Goal: Task Accomplishment & Management: Manage account settings

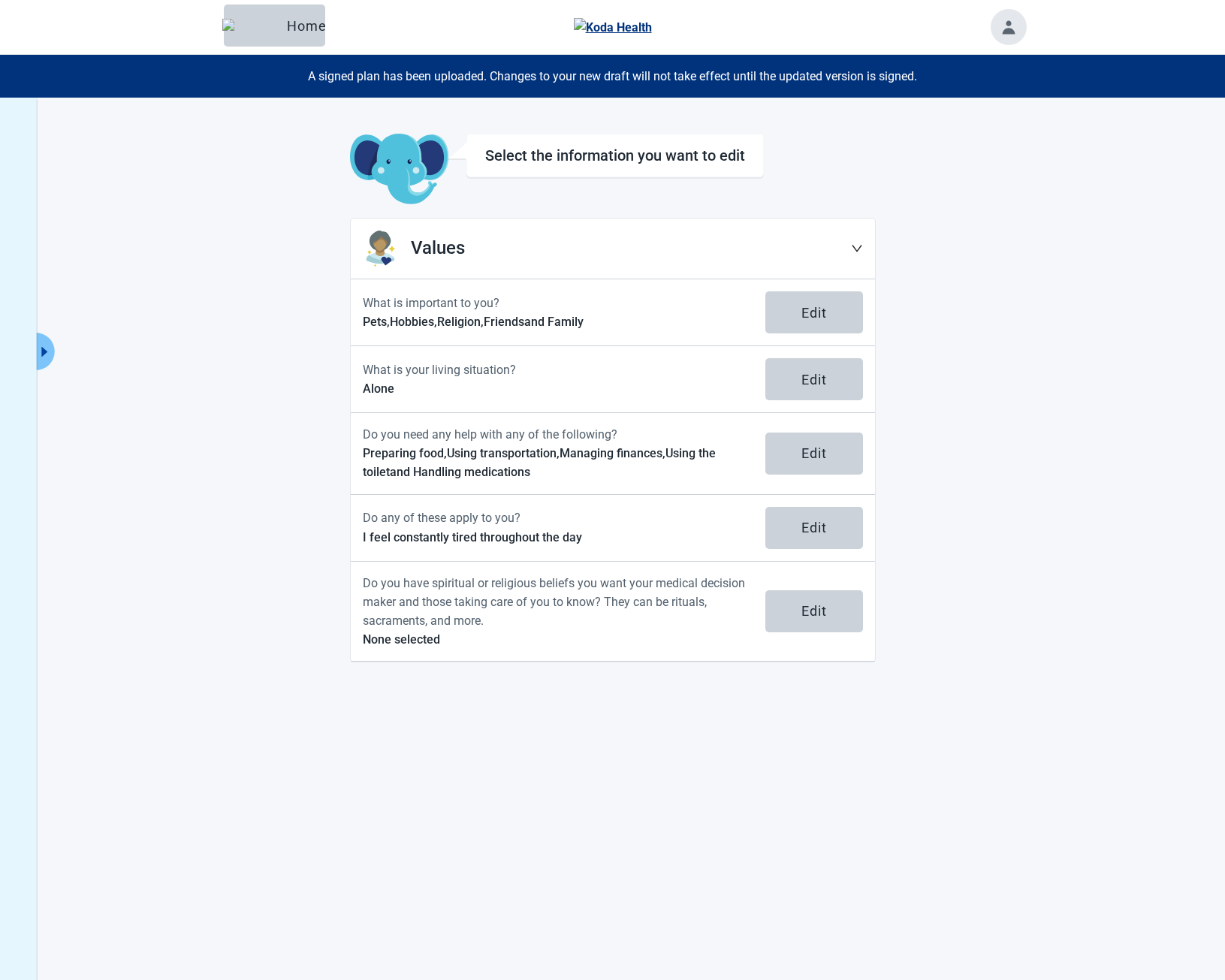
click at [268, 413] on main "Select the information you want to edit Values What is important to you? Pets, …" at bounding box center [612, 397] width 826 height 529
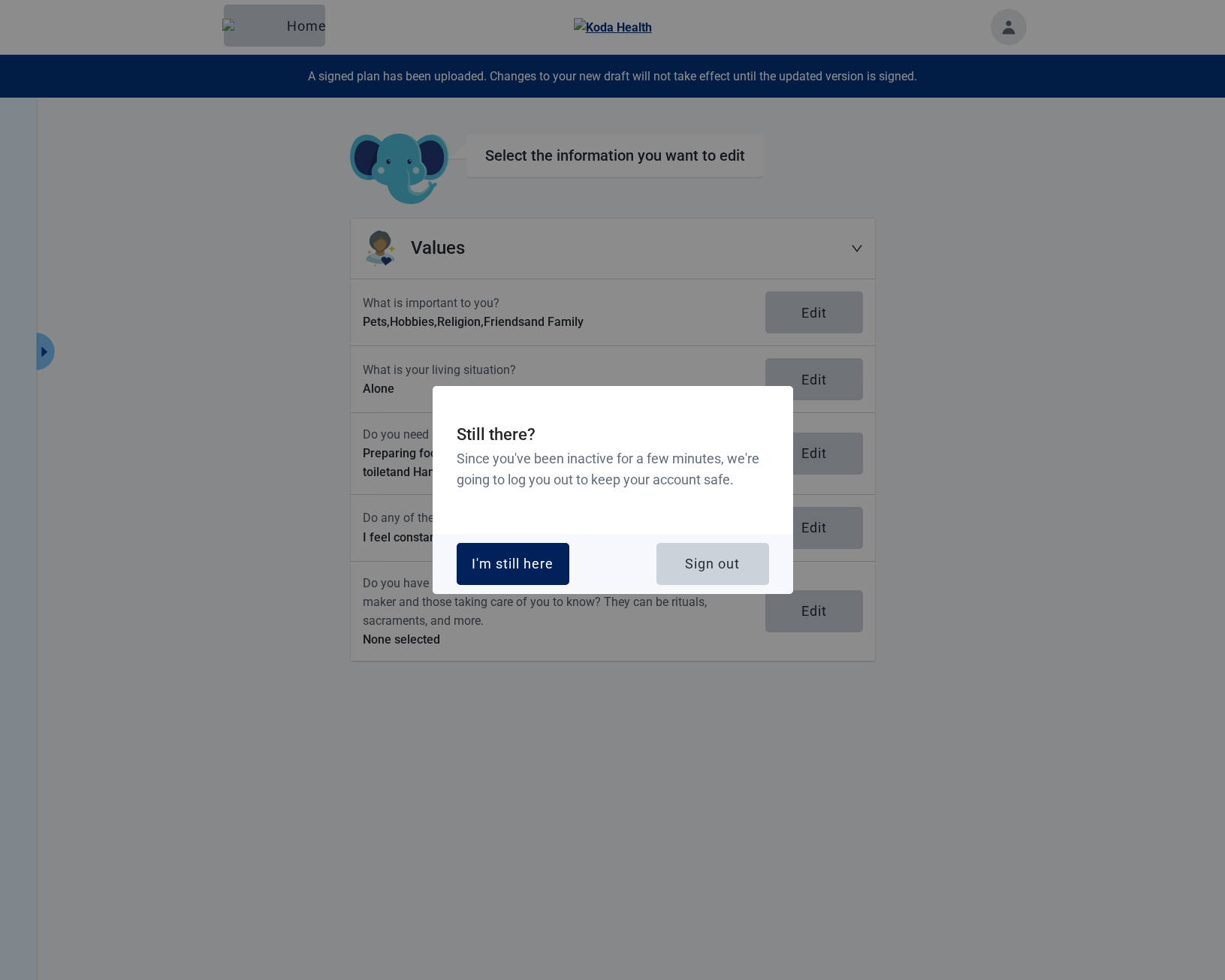
click at [508, 571] on div "I'm still here" at bounding box center [513, 564] width 82 height 15
